Goal: Use online tool/utility: Use online tool/utility

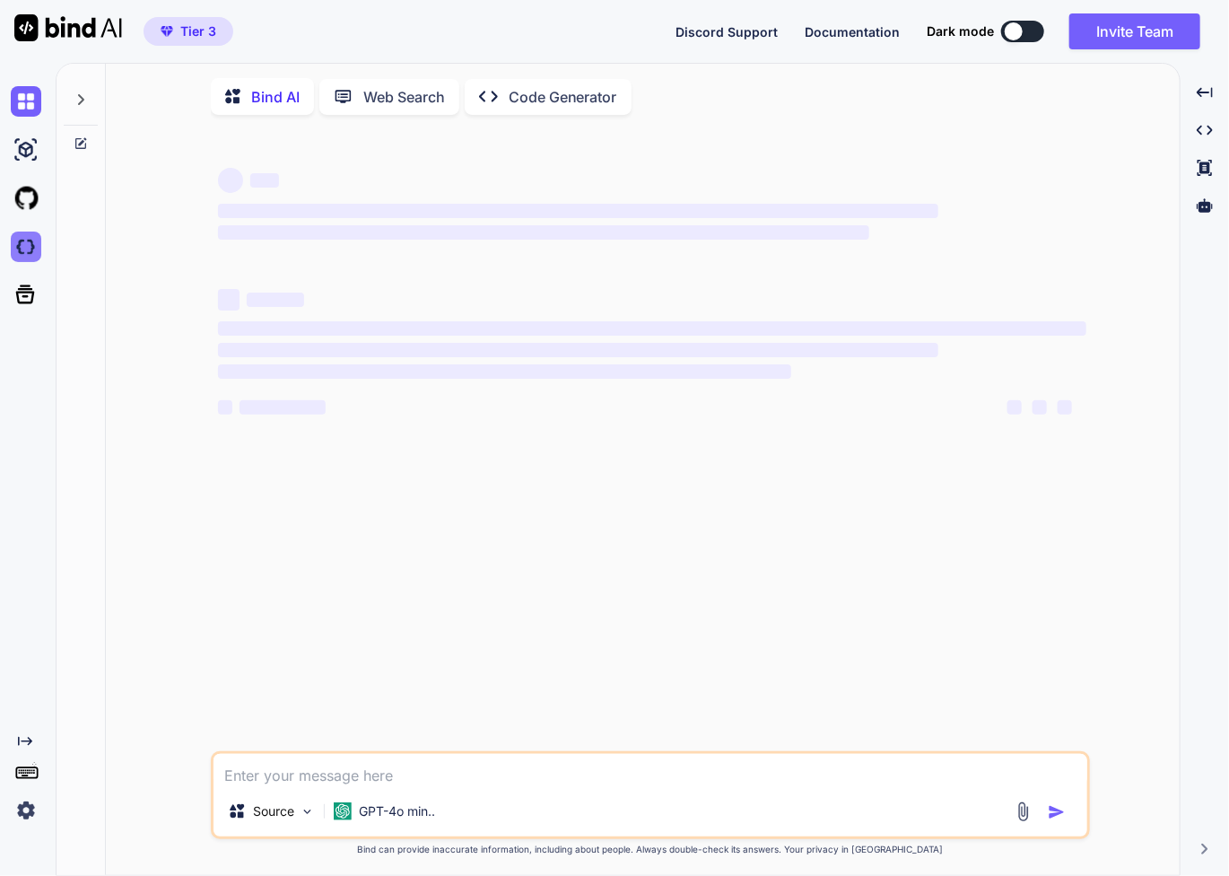
type textarea "x"
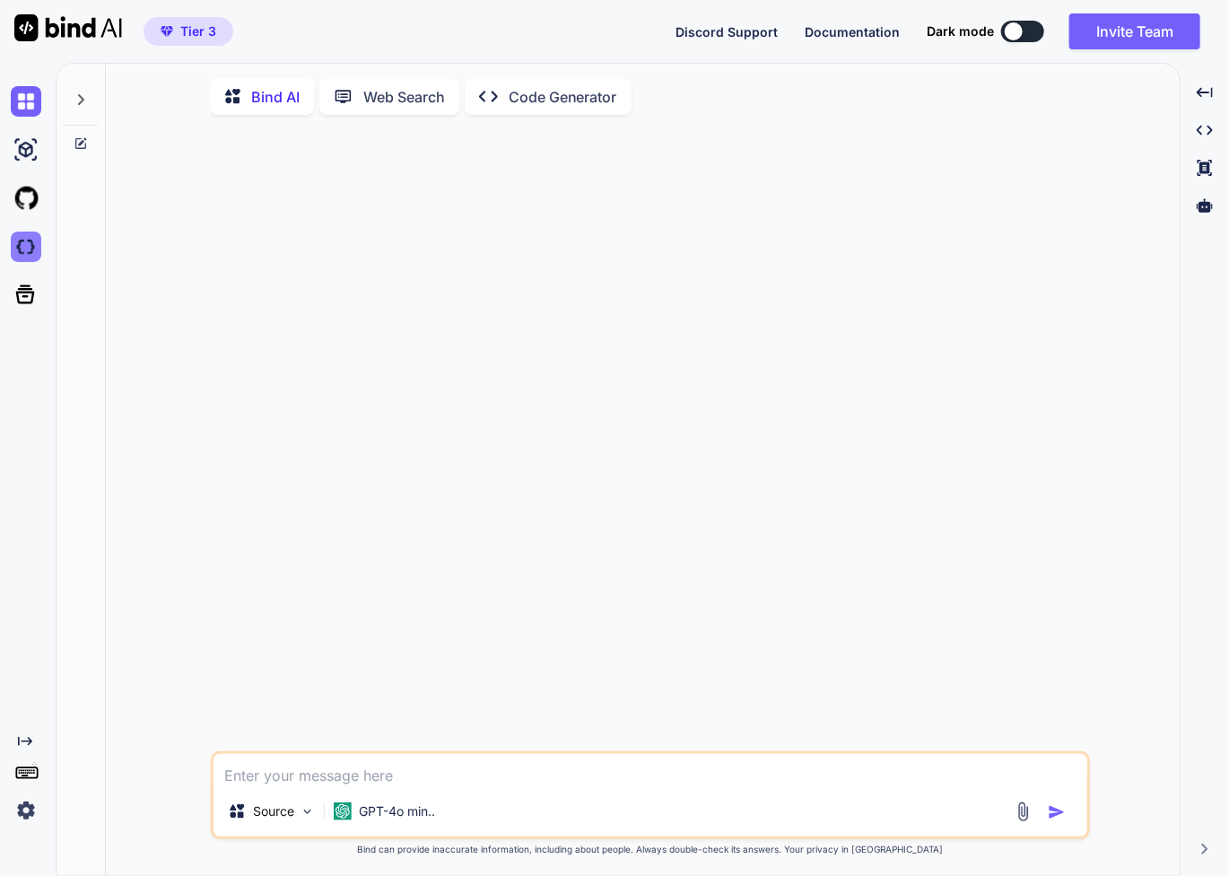
click at [29, 249] on img at bounding box center [26, 247] width 31 height 31
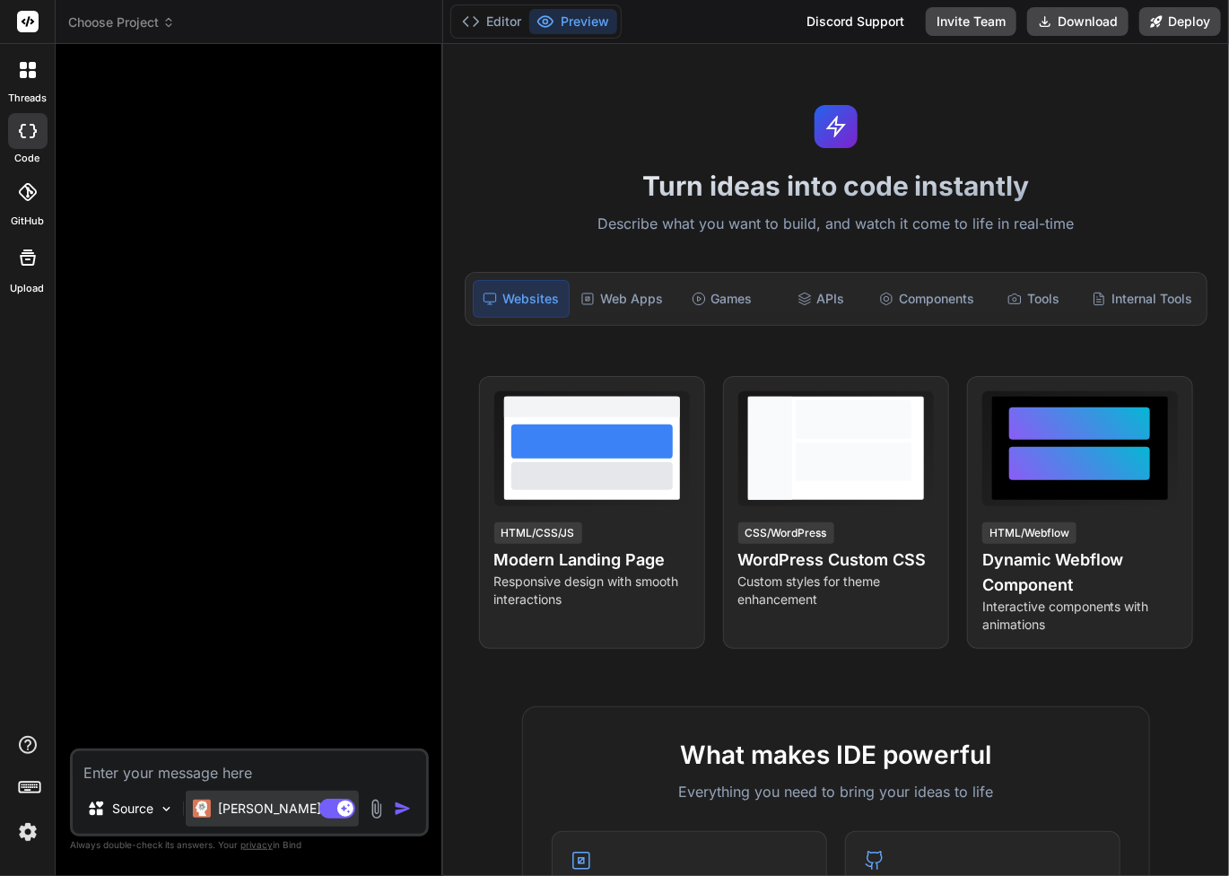
click at [273, 809] on p "Claude 4 S.." at bounding box center [285, 809] width 134 height 18
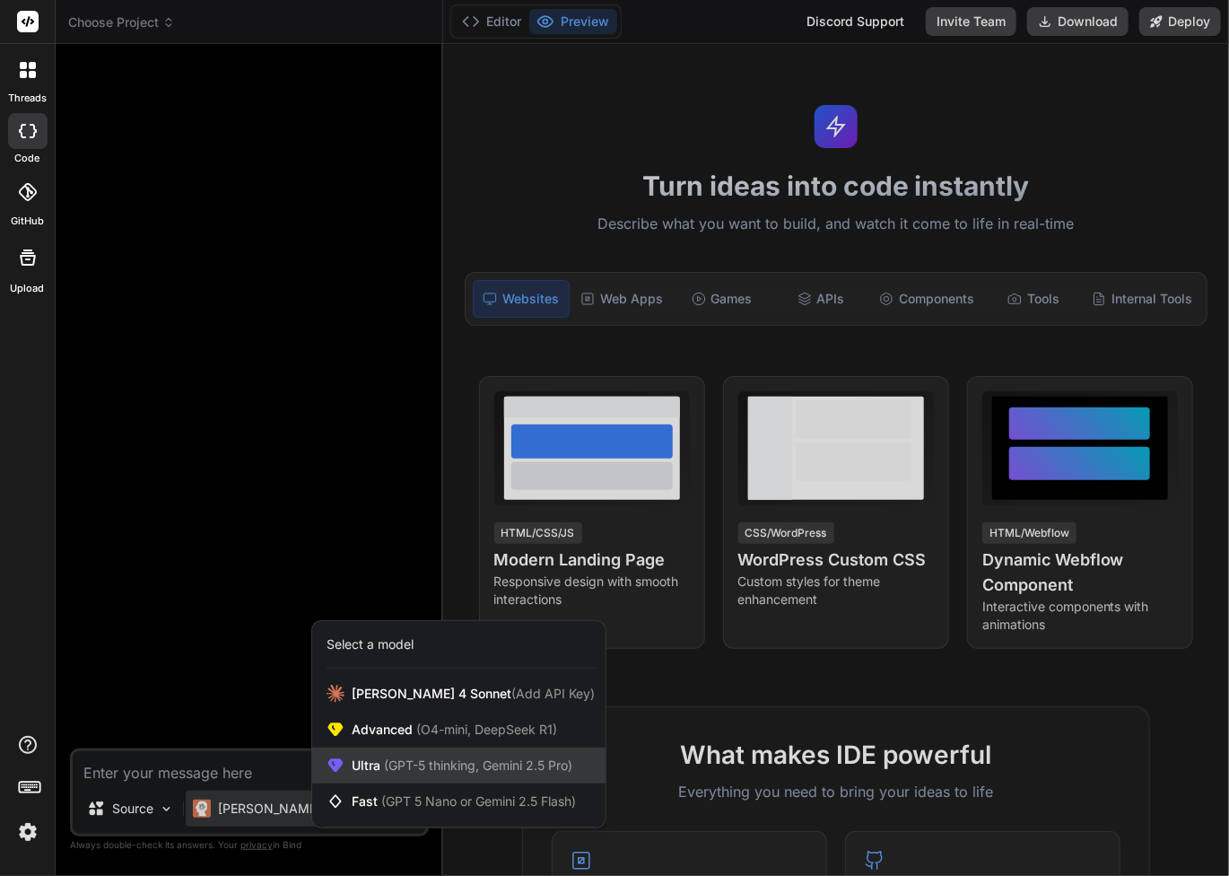
click at [380, 767] on span "Ultra (GPT-5 thinking, Gemini 2.5 Pro)" at bounding box center [462, 766] width 221 height 18
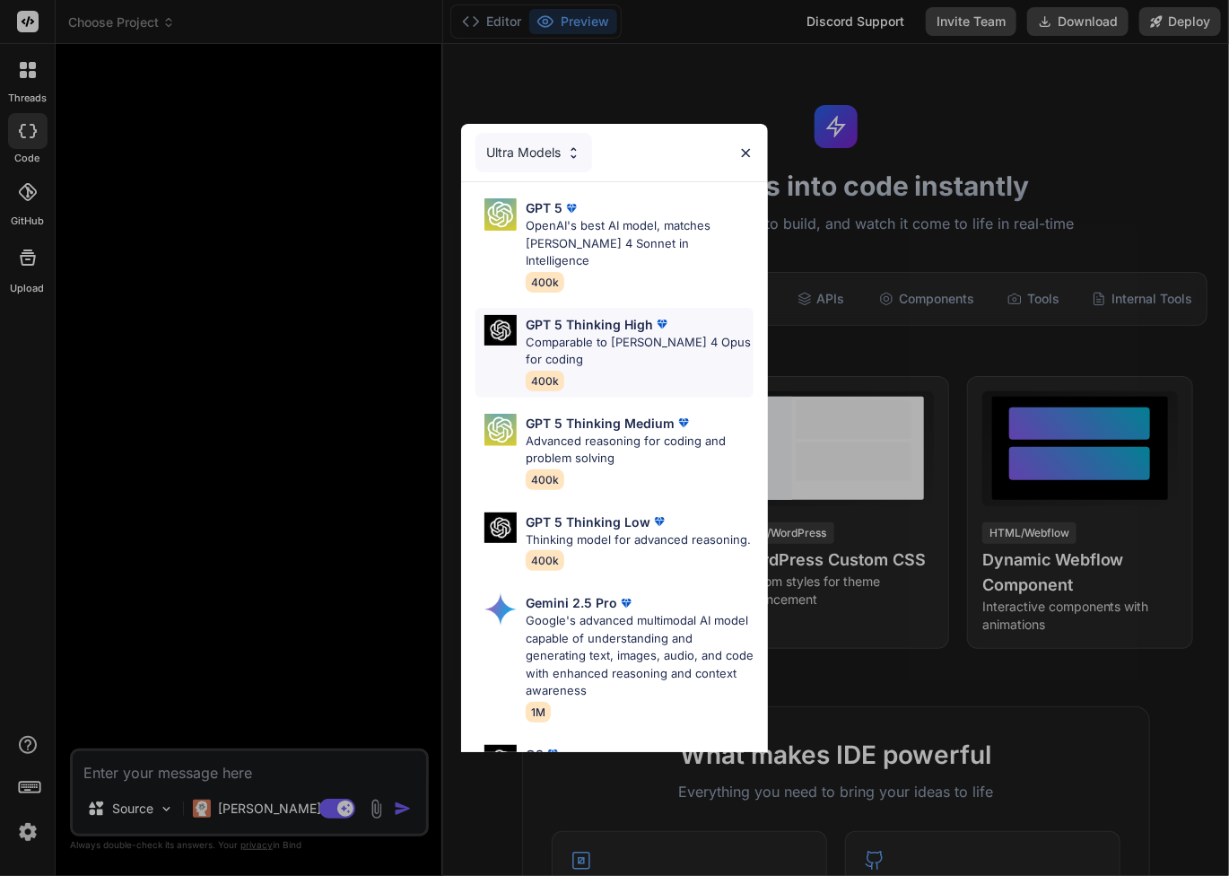
click at [599, 334] on p "Comparable to Claude 4 Opus for coding" at bounding box center [640, 351] width 229 height 35
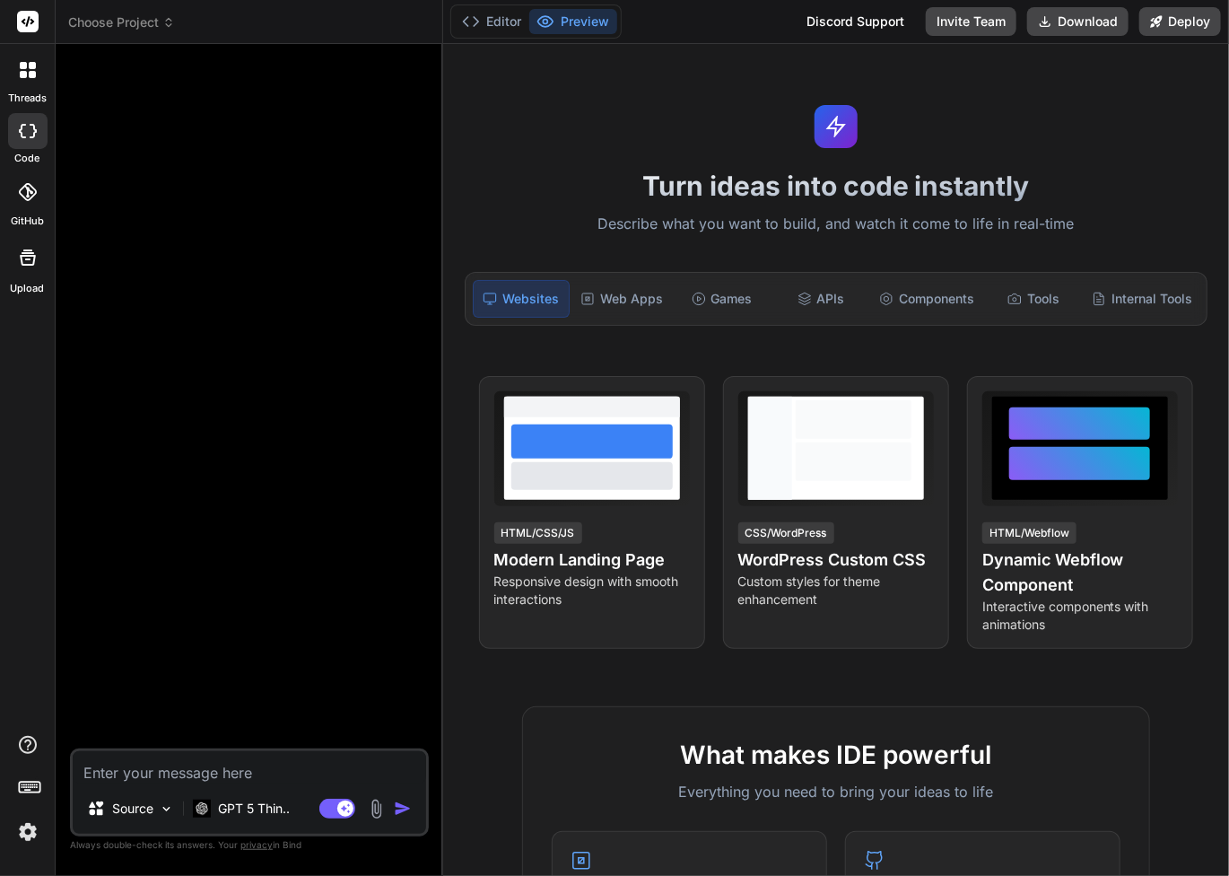
click at [250, 555] on div at bounding box center [251, 403] width 355 height 690
click at [166, 808] on img at bounding box center [166, 808] width 15 height 15
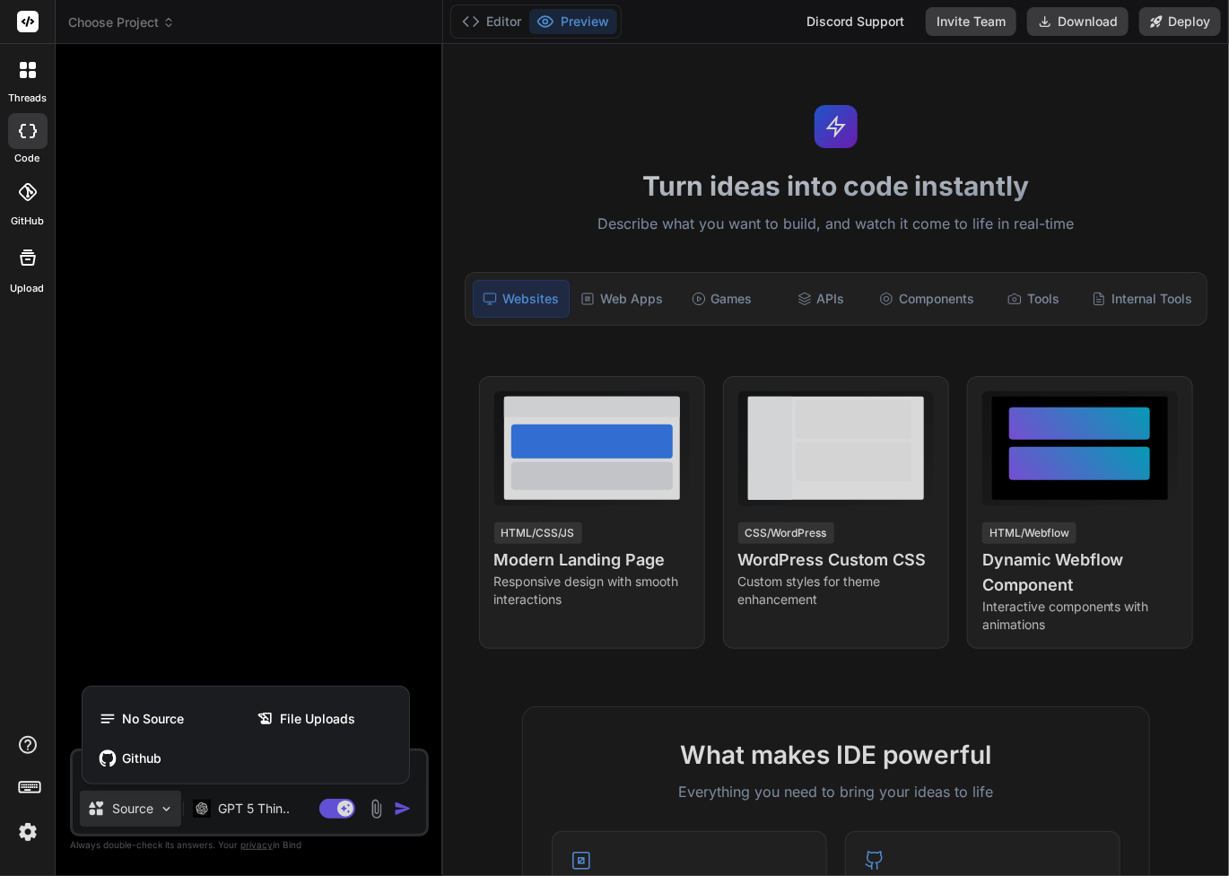
click at [235, 624] on div at bounding box center [614, 438] width 1229 height 876
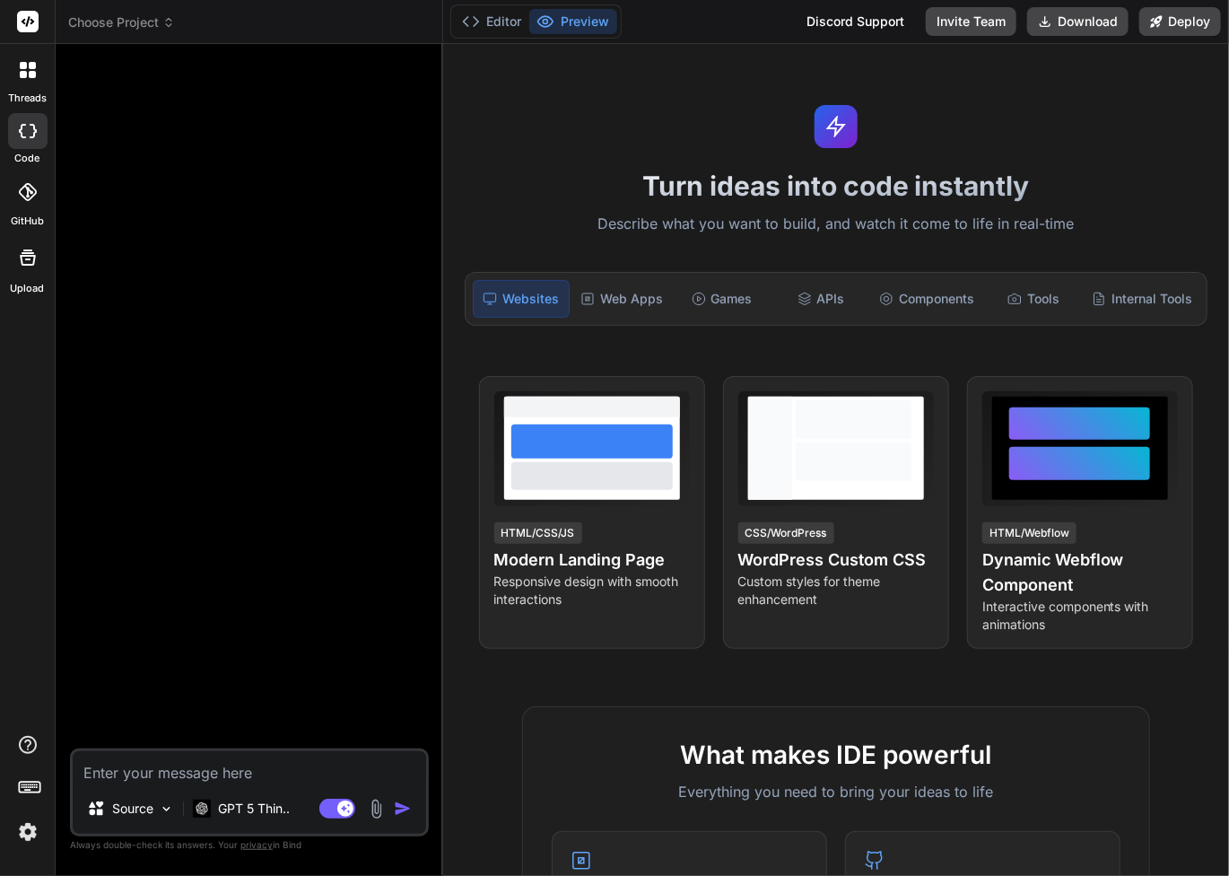
click at [171, 783] on textarea at bounding box center [250, 767] width 354 height 32
click at [643, 304] on div "Web Apps" at bounding box center [621, 299] width 97 height 38
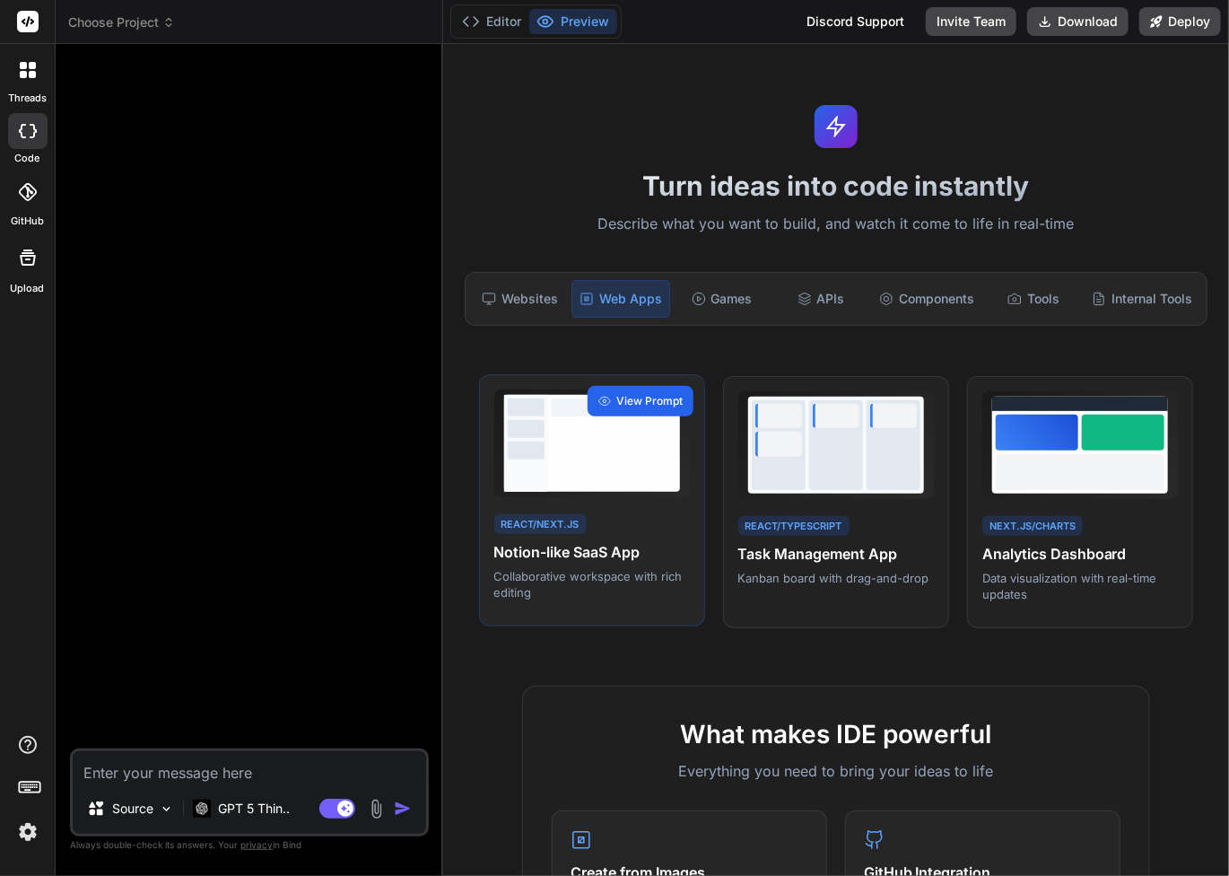
click at [650, 401] on span "View Prompt" at bounding box center [650, 401] width 66 height 16
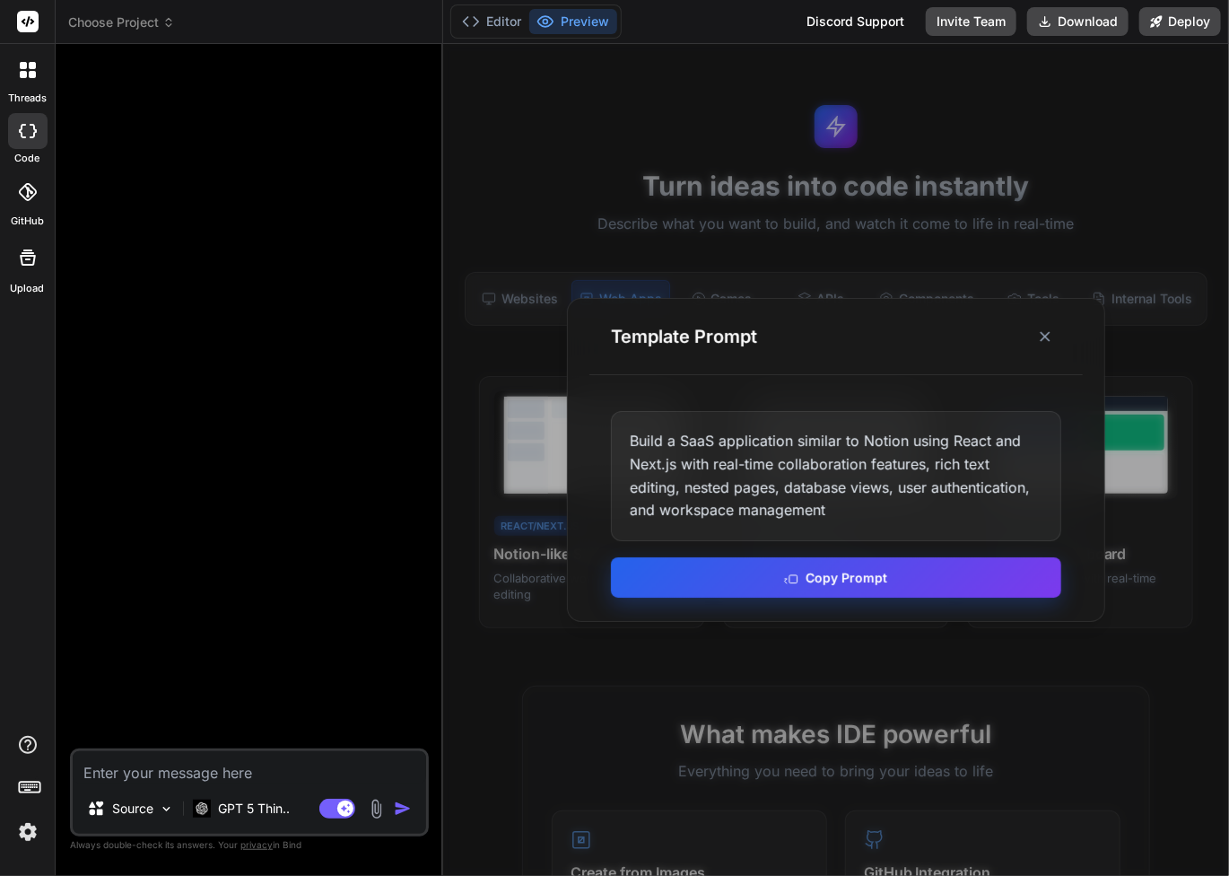
click at [777, 577] on button "Copy Prompt" at bounding box center [836, 577] width 451 height 40
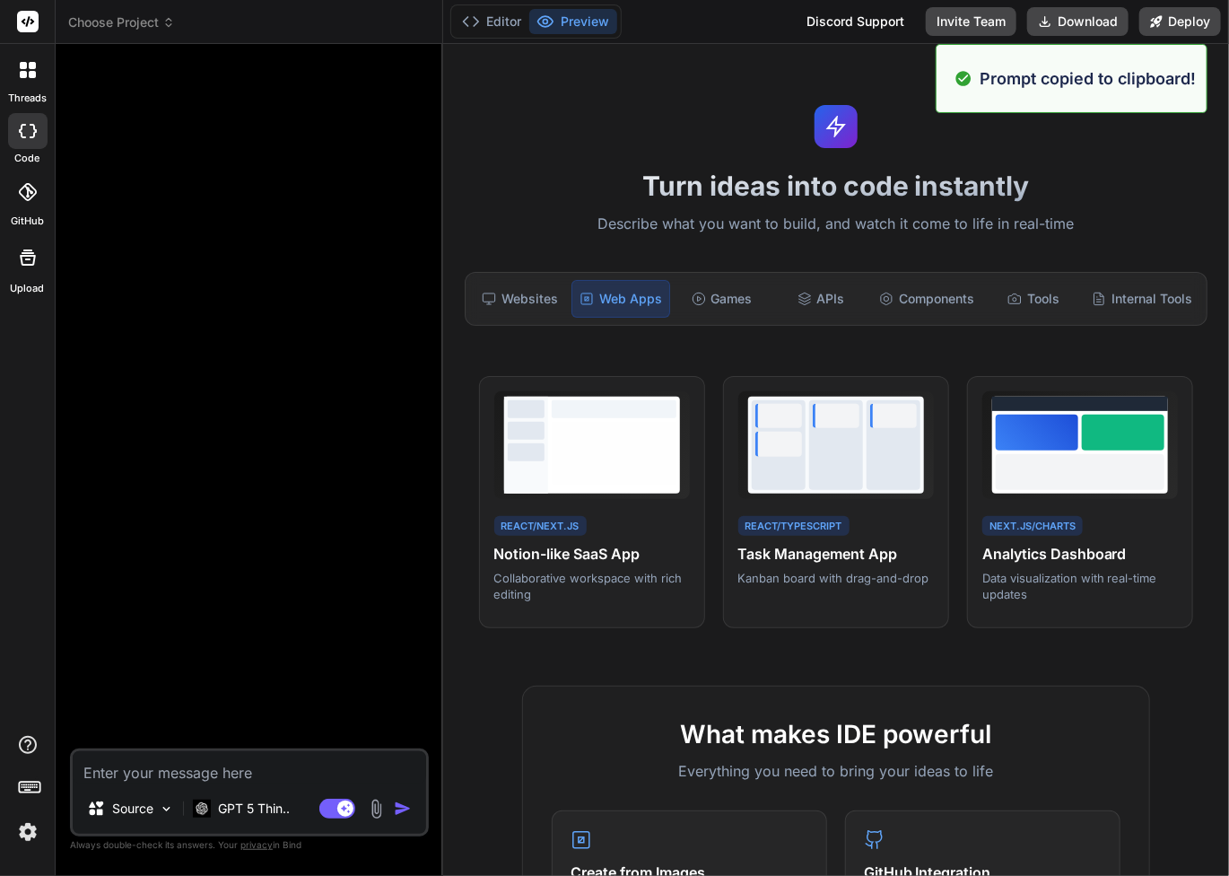
click at [206, 767] on textarea at bounding box center [250, 767] width 354 height 32
paste textarea "Build a SaaS application similar to Notion using React and Next.js with real-ti…"
type textarea "x"
type textarea "Build a SaaS application similar to Notion using React and Next.js with real-ti…"
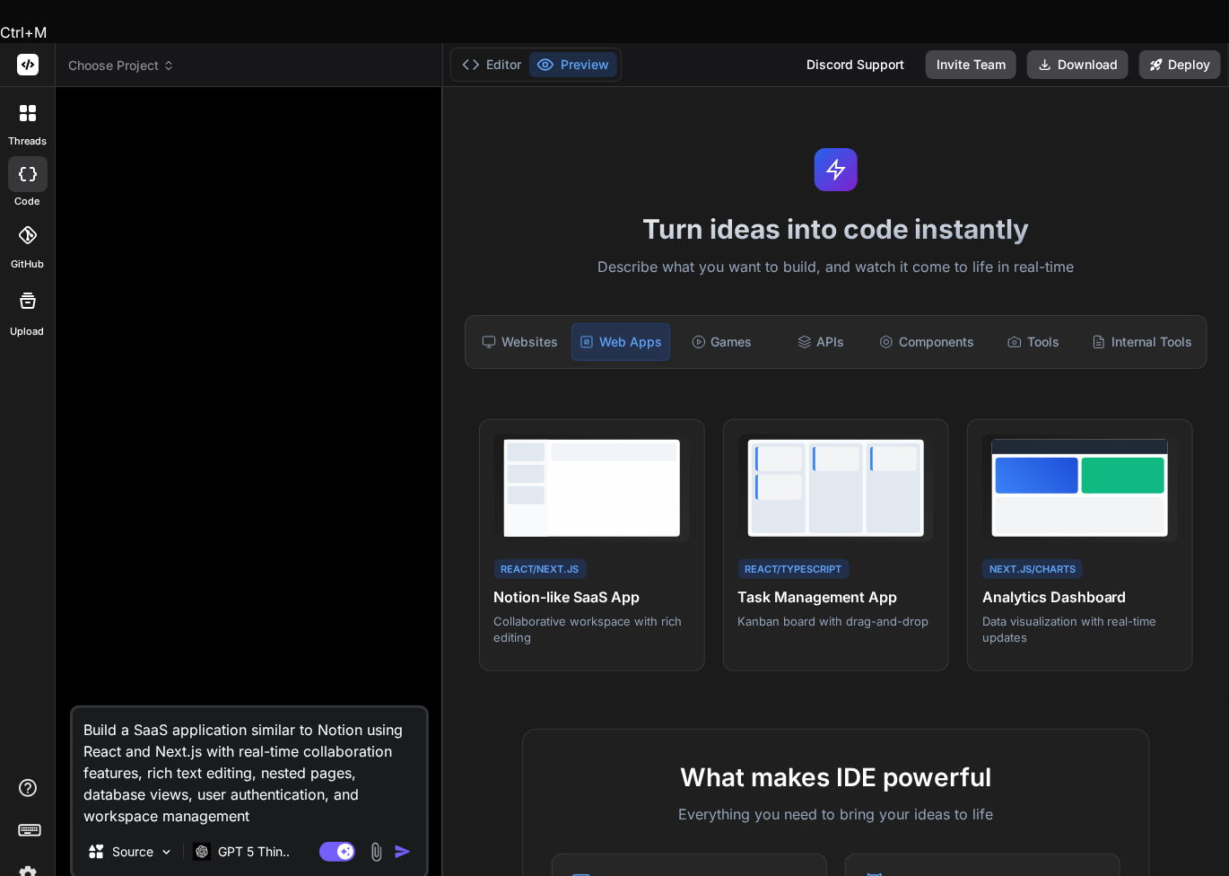
drag, startPoint x: 167, startPoint y: 685, endPoint x: 128, endPoint y: 685, distance: 38.6
click at [128, 708] on textarea "Build a SaaS application similar to Notion using React and Next.js with real-ti…" at bounding box center [250, 767] width 354 height 118
type textarea "x"
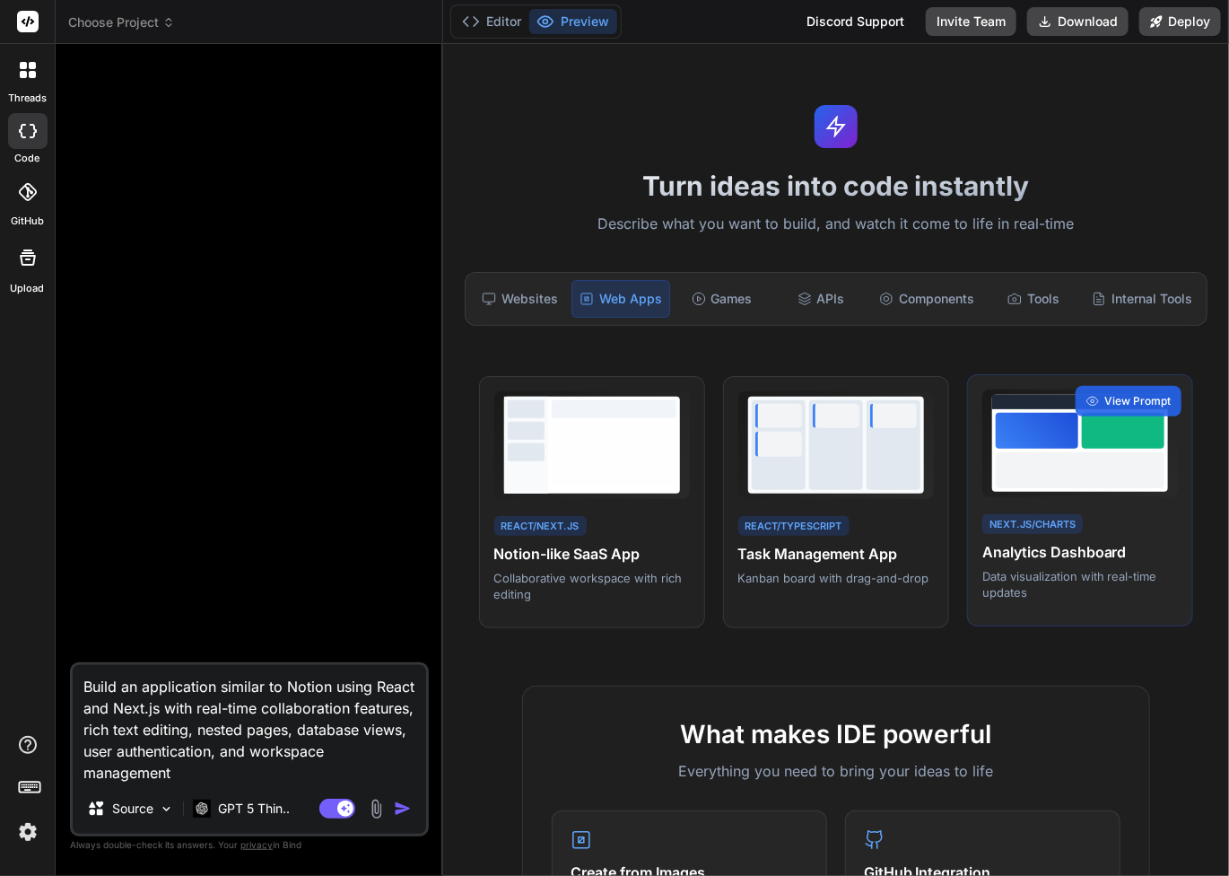
type textarea "Build an application similar to Notion using React and Next.js with real-time c…"
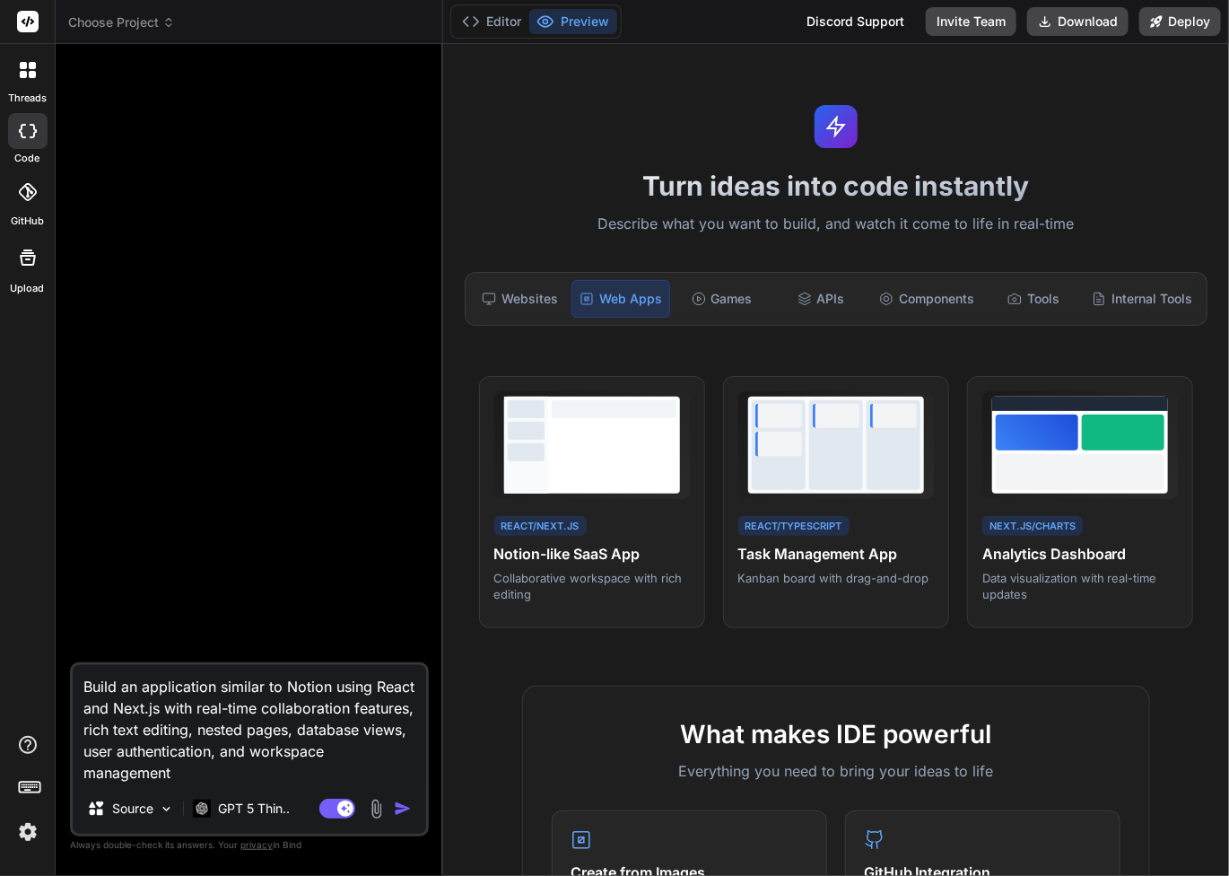
click at [271, 725] on textarea "Build an application similar to Notion using React and Next.js with real-time c…" at bounding box center [250, 724] width 354 height 118
click at [307, 685] on textarea "Build an application similar to Notion using React and Next.js with real-time c…" at bounding box center [250, 724] width 354 height 118
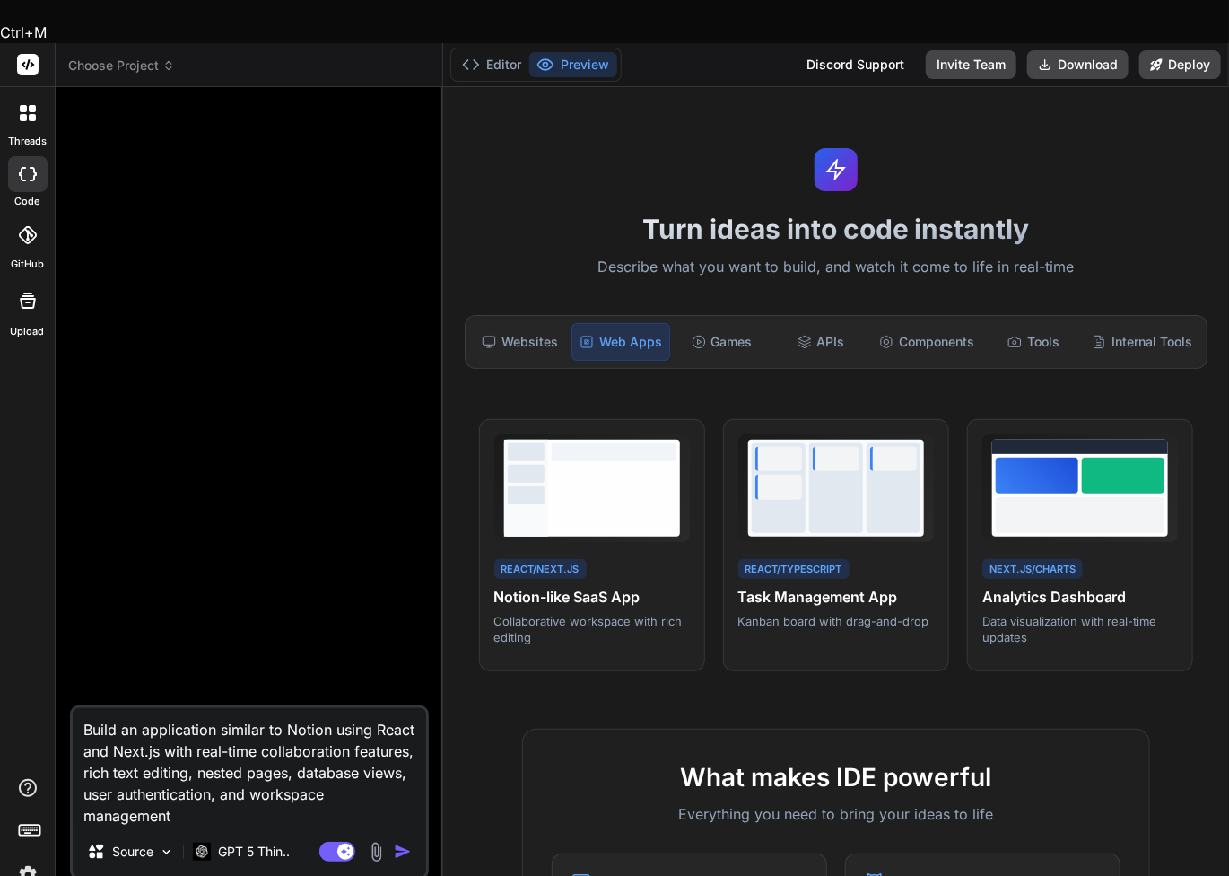
click at [307, 708] on textarea "Build an application similar to Notion using React and Next.js with real-time c…" at bounding box center [250, 767] width 354 height 118
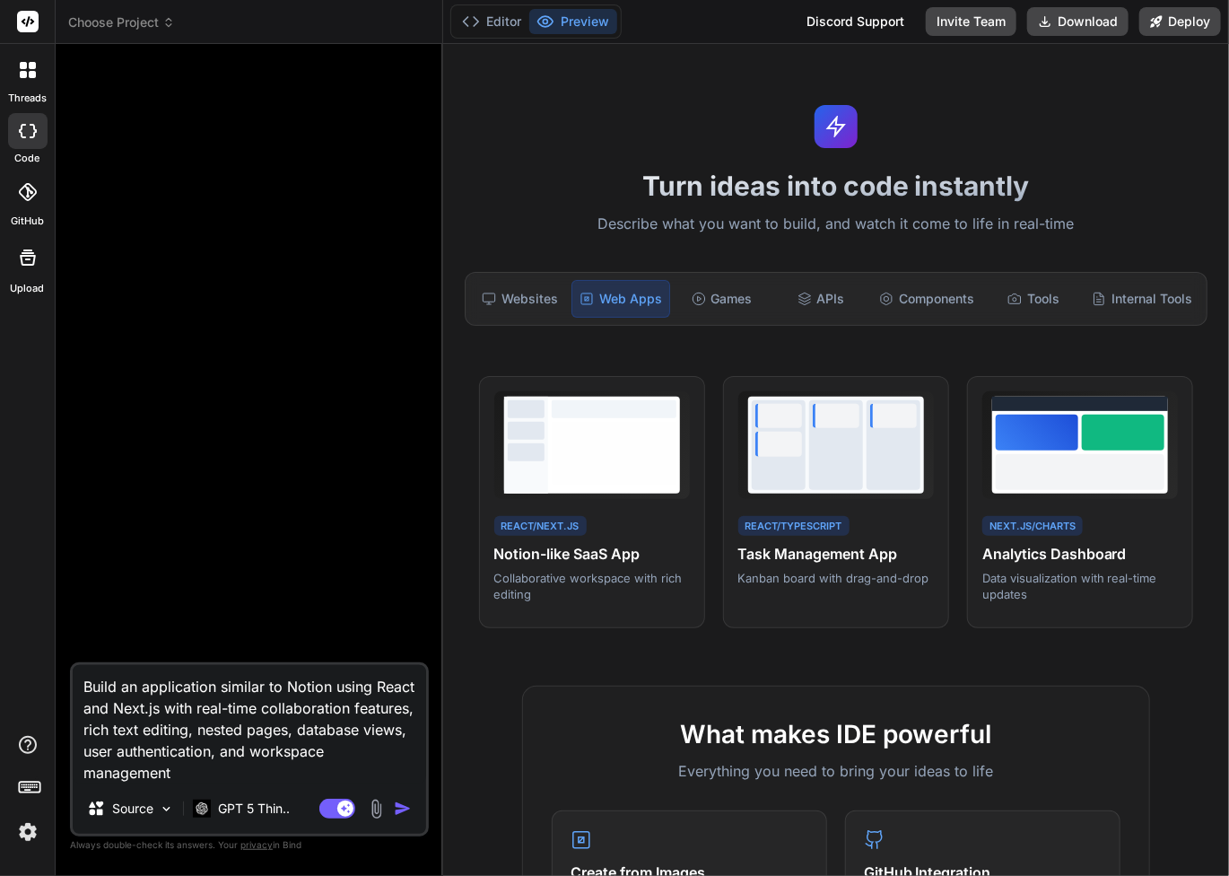
click at [287, 683] on textarea "Build an application similar to Notion using React and Next.js with real-time c…" at bounding box center [250, 724] width 354 height 118
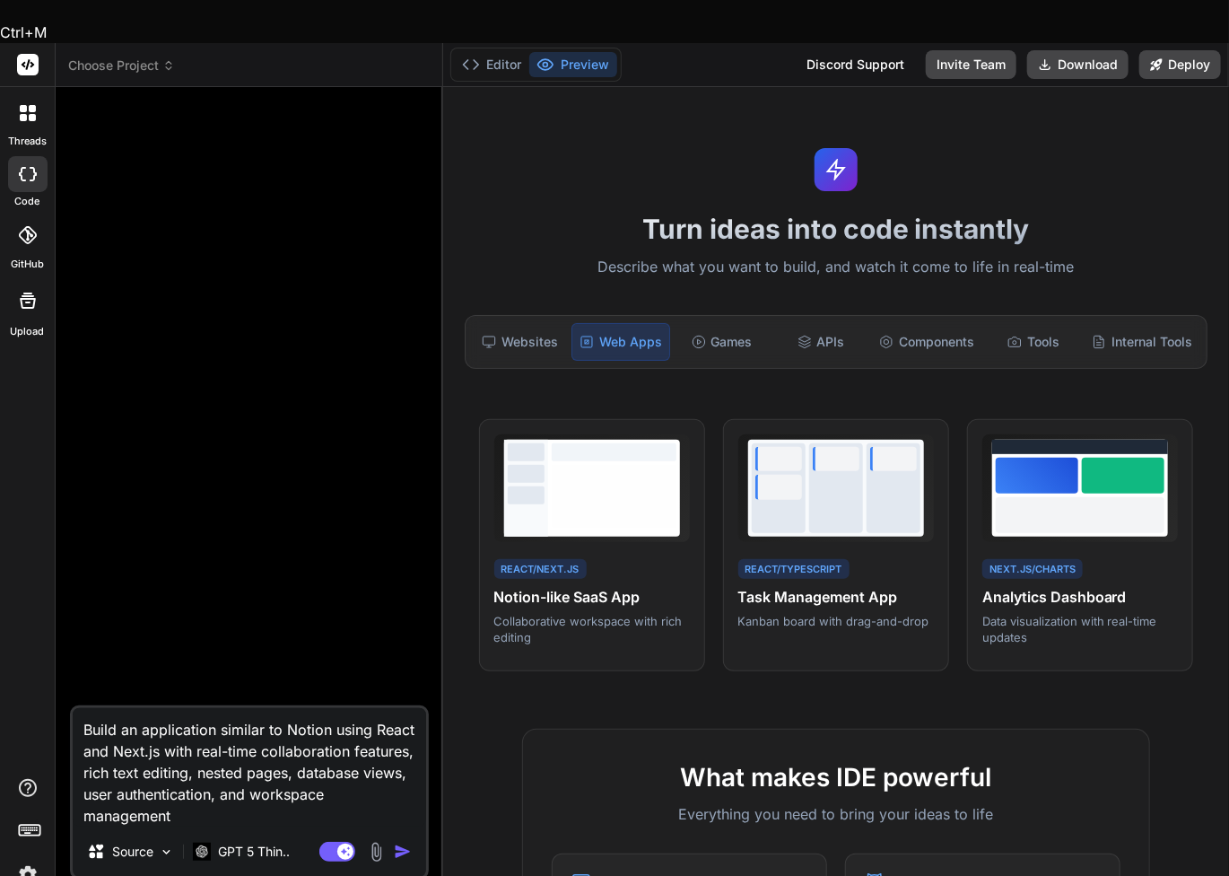
drag, startPoint x: 287, startPoint y: 683, endPoint x: 326, endPoint y: 687, distance: 38.8
click at [326, 708] on textarea "Build an application similar to Notion using React and Next.js with real-time c…" at bounding box center [250, 767] width 354 height 118
paste textarea "optimaldx"
type textarea "x"
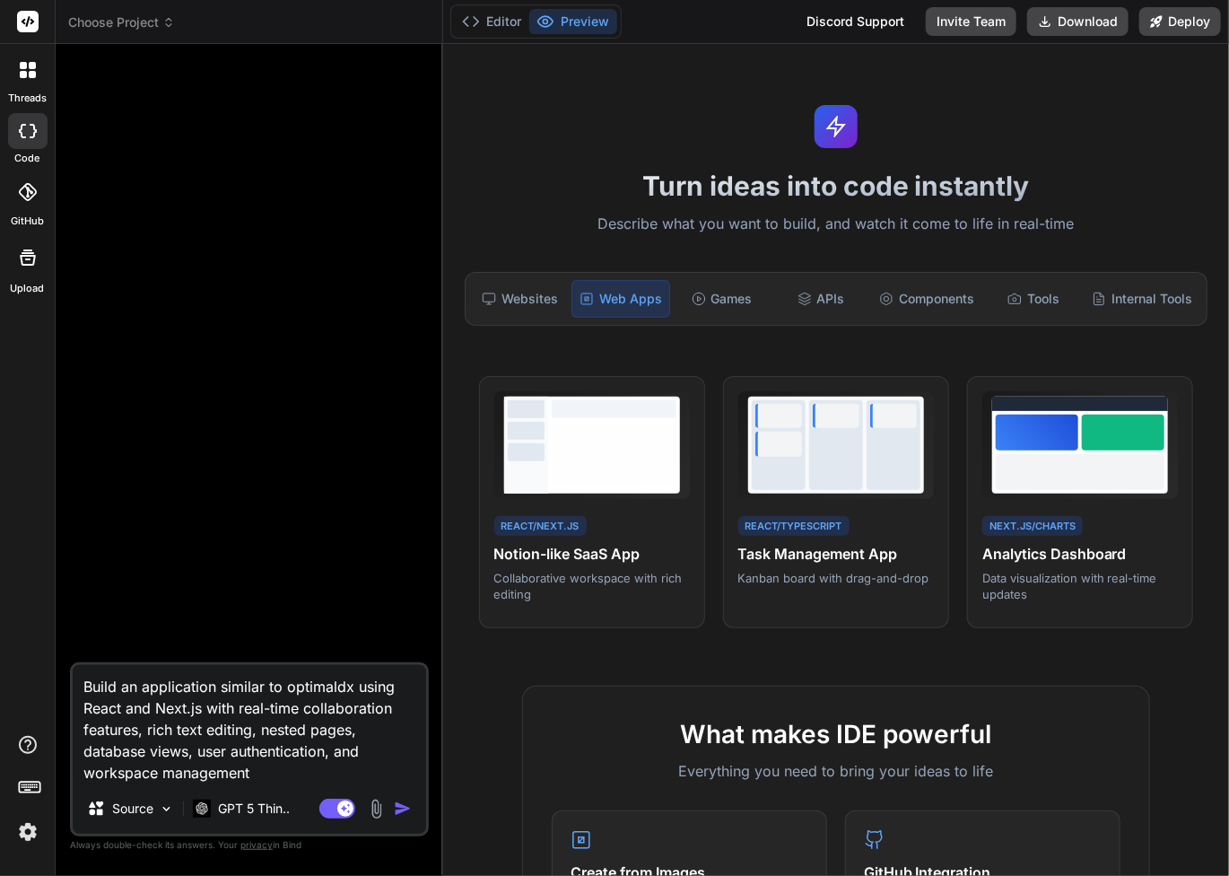
type textarea "Build an application similar to optimaldx using React and Next.js with real-tim…"
